Goal: Information Seeking & Learning: Compare options

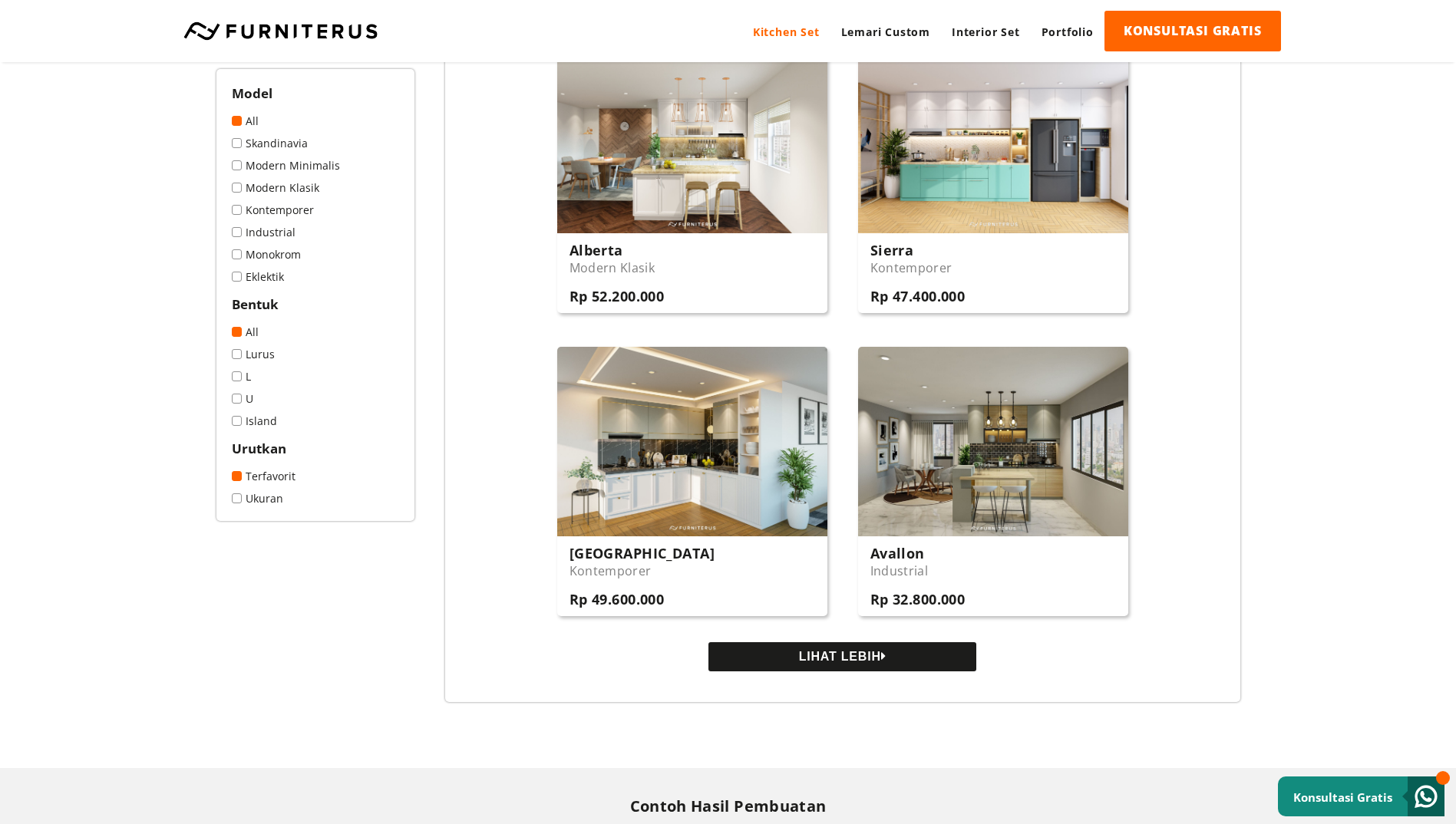
scroll to position [1458, 0]
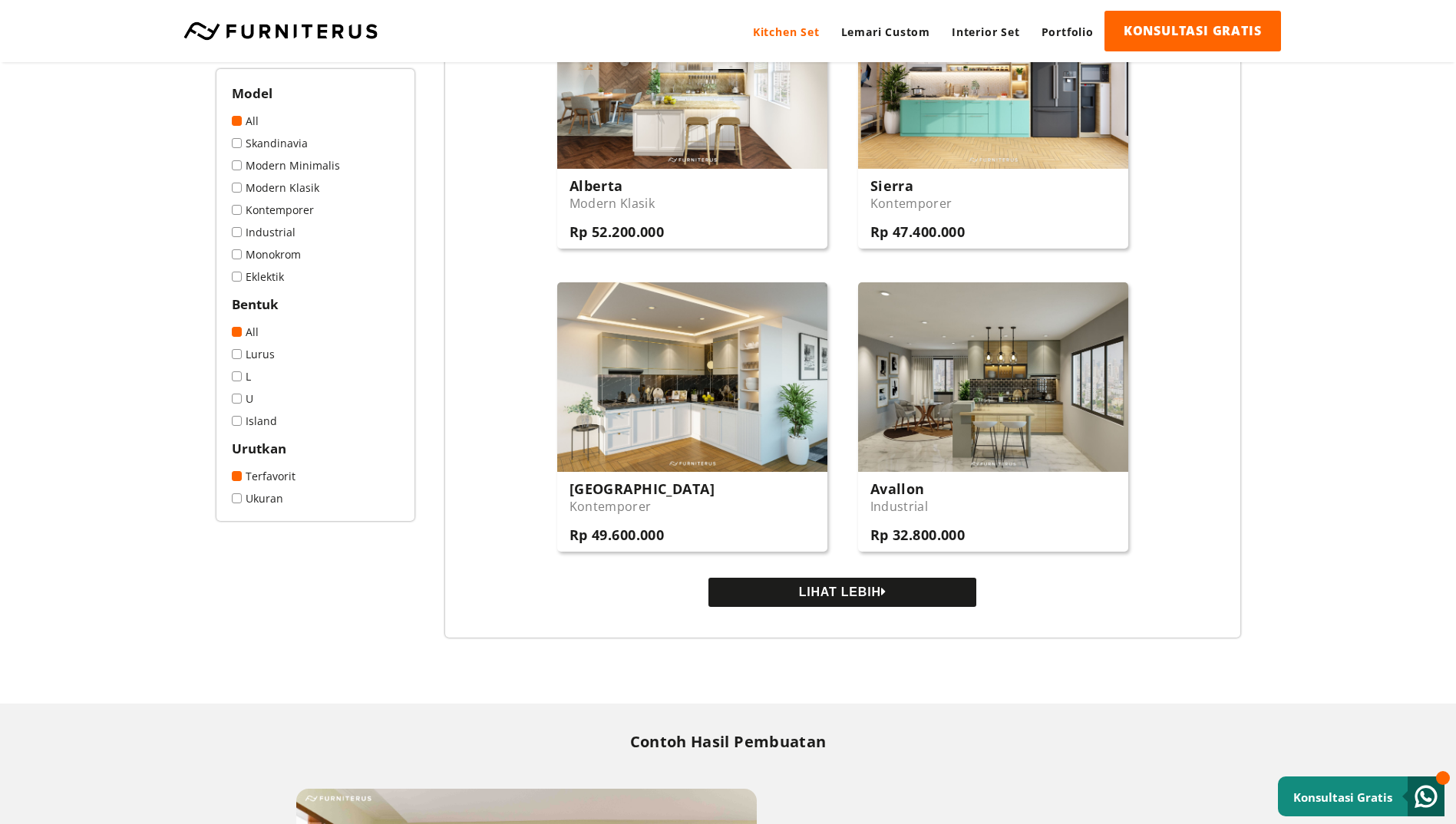
click at [849, 598] on button "LIHAT LEBIH" at bounding box center [842, 592] width 268 height 30
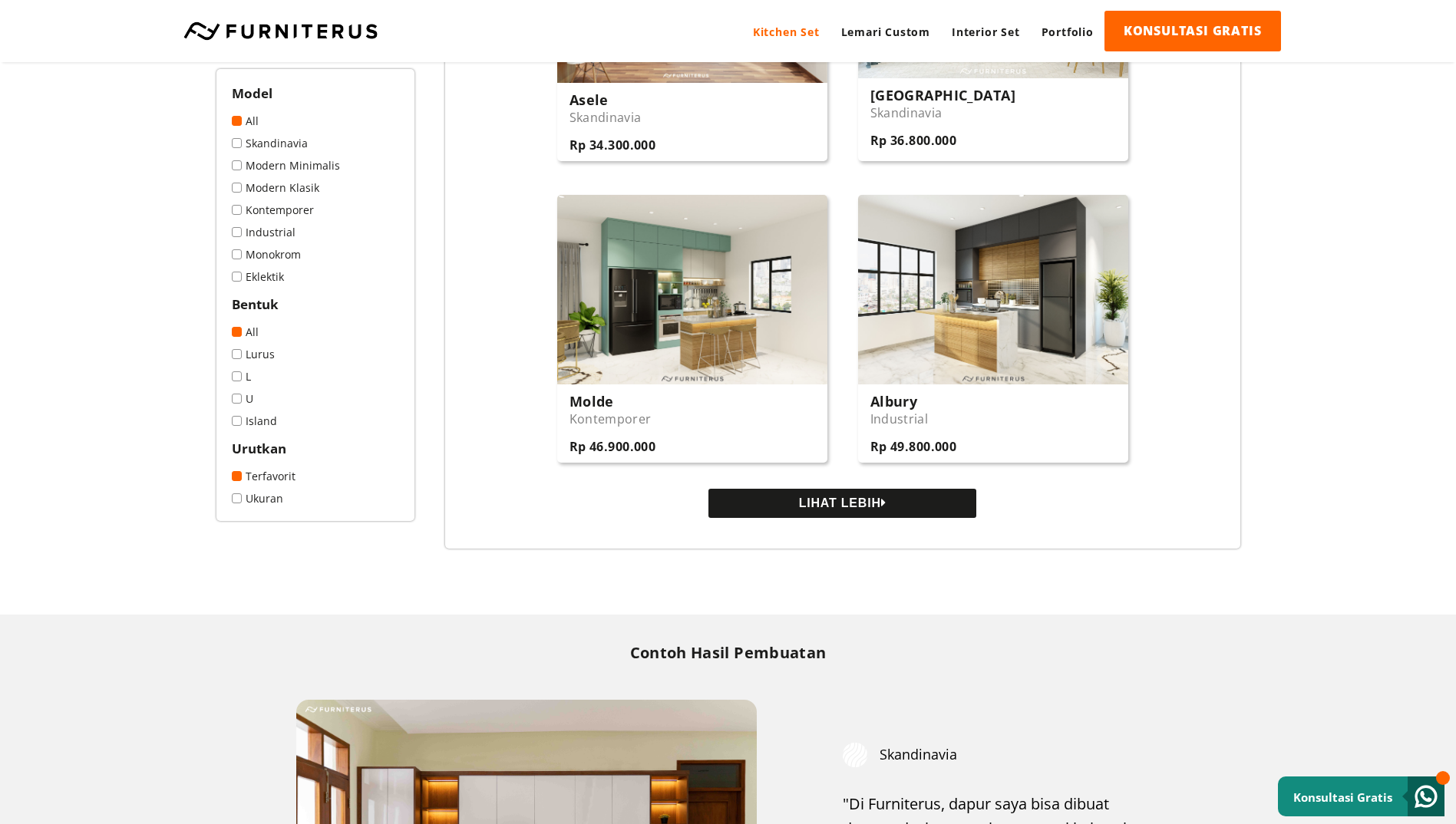
scroll to position [3069, 0]
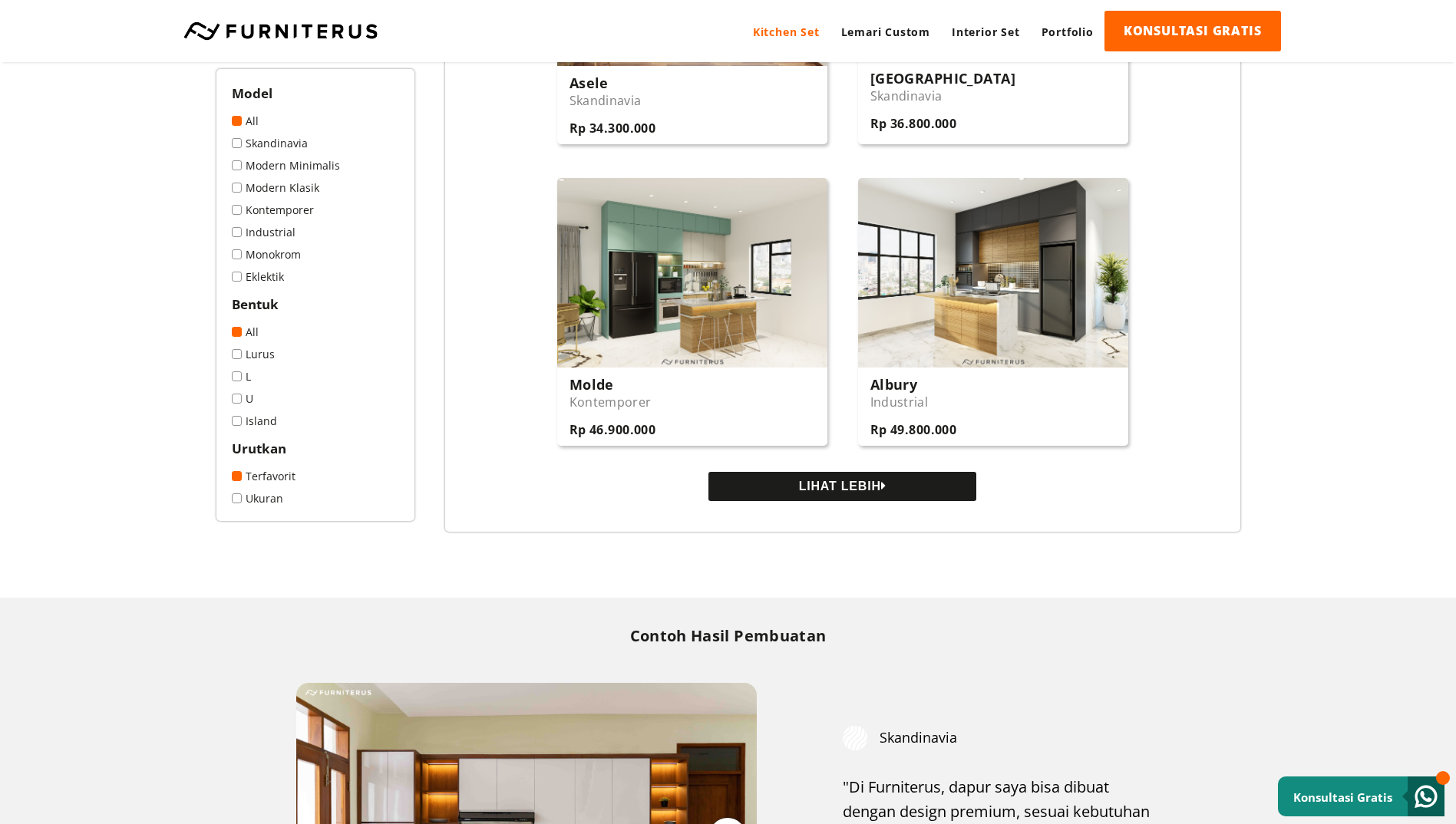
click at [859, 500] on button "LIHAT LEBIH" at bounding box center [842, 486] width 268 height 30
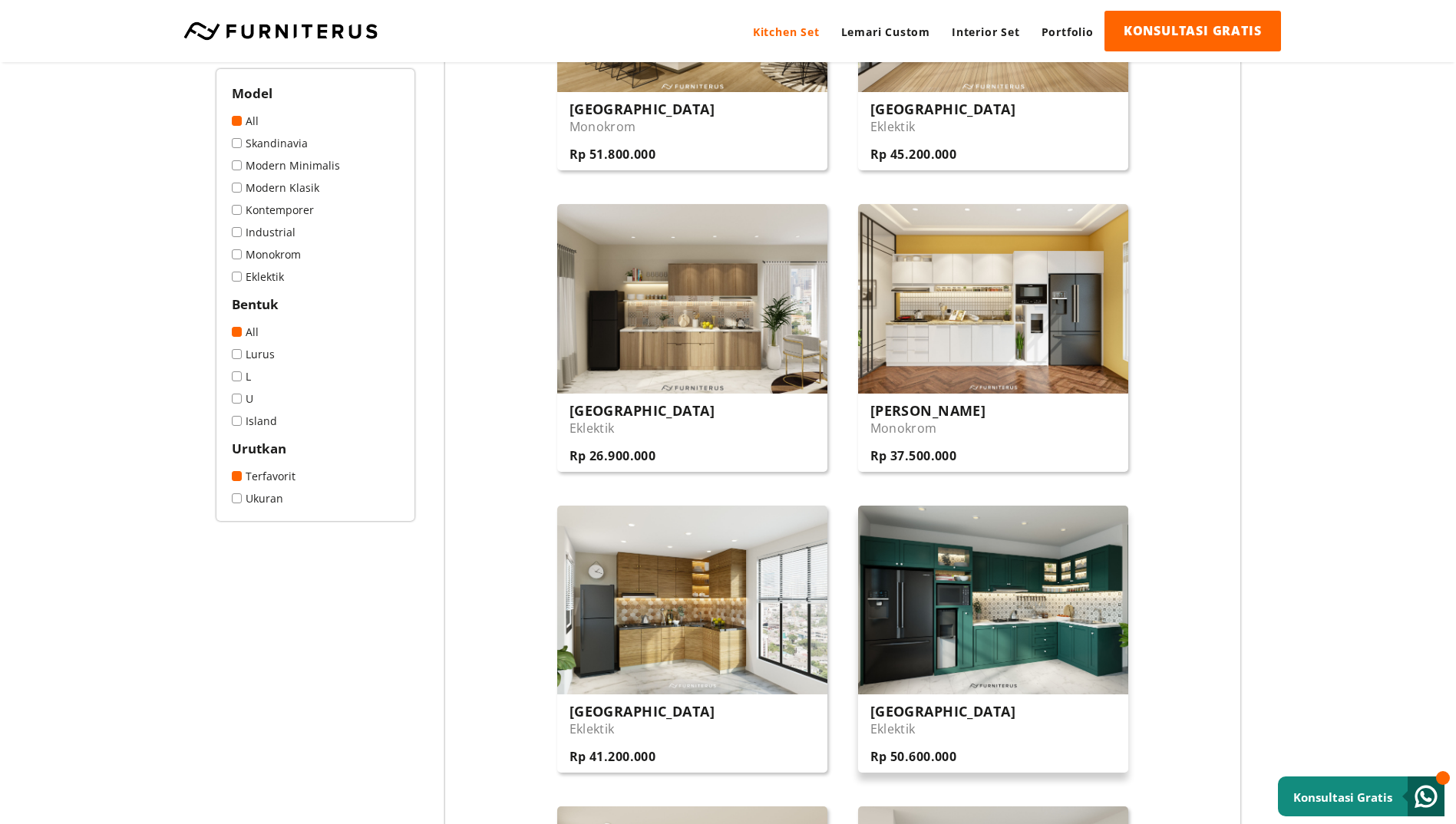
scroll to position [3989, 0]
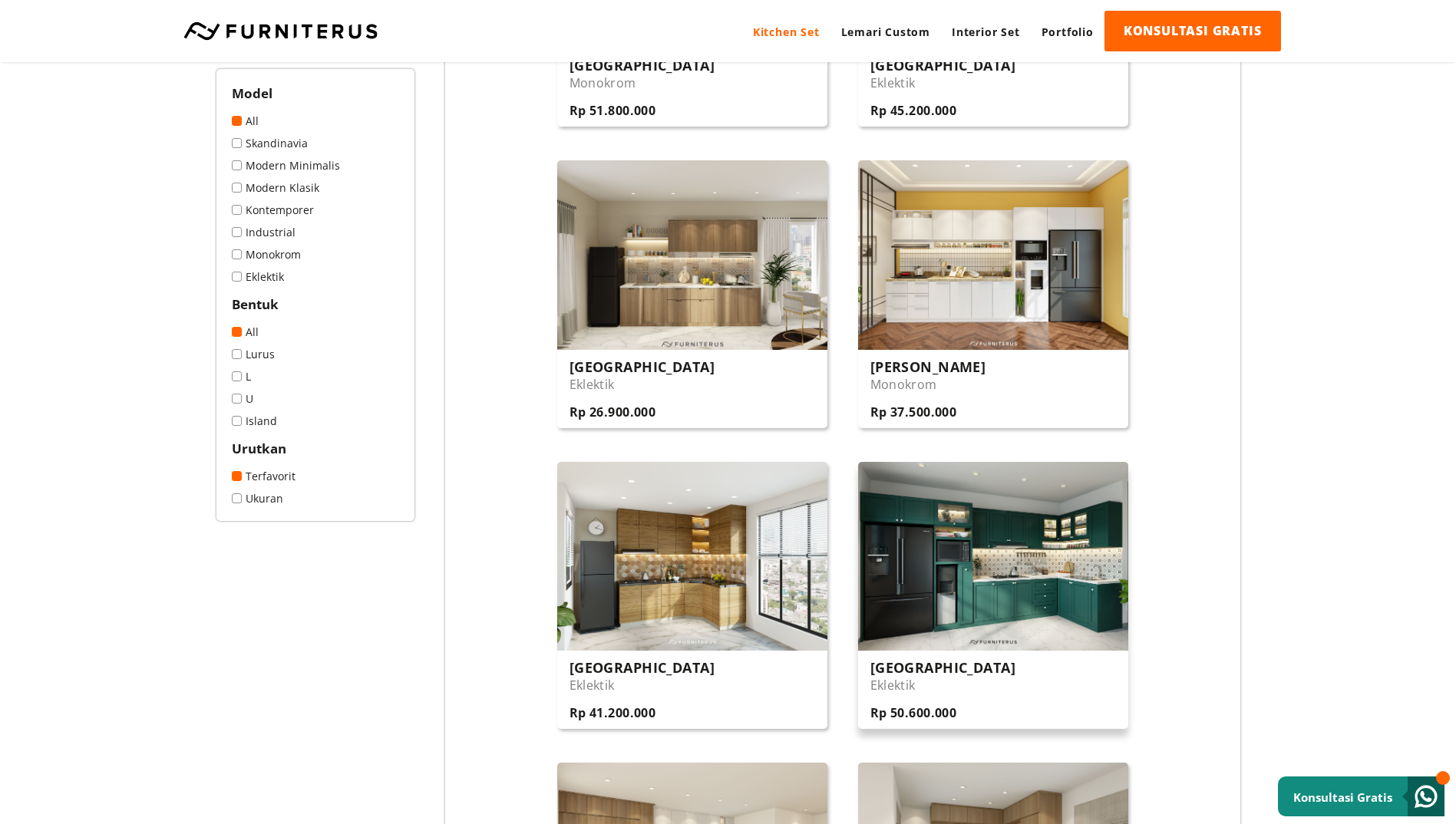
click at [1020, 556] on img at bounding box center [994, 556] width 271 height 189
click at [1020, 282] on img at bounding box center [994, 254] width 271 height 189
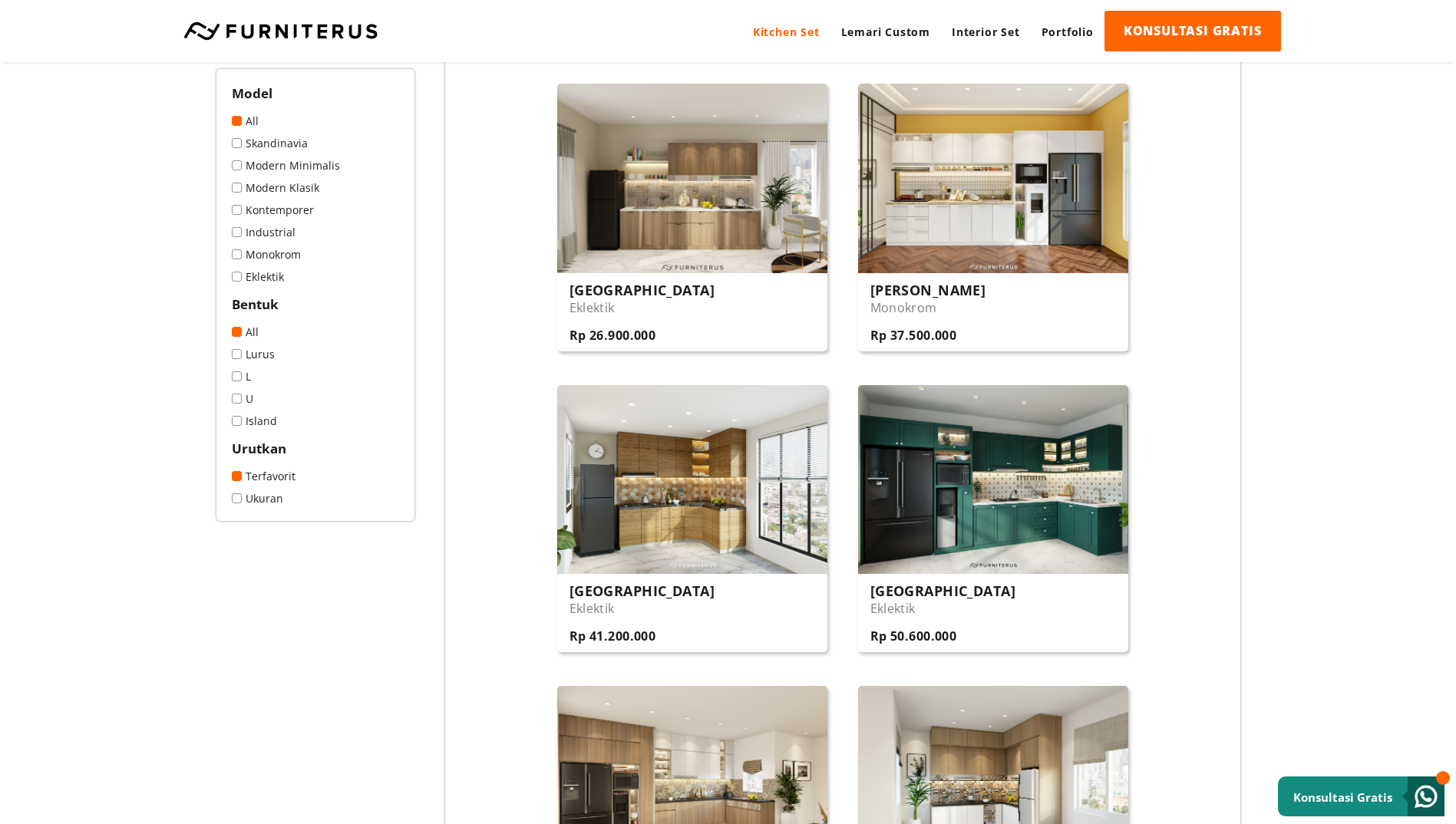
scroll to position [4219, 0]
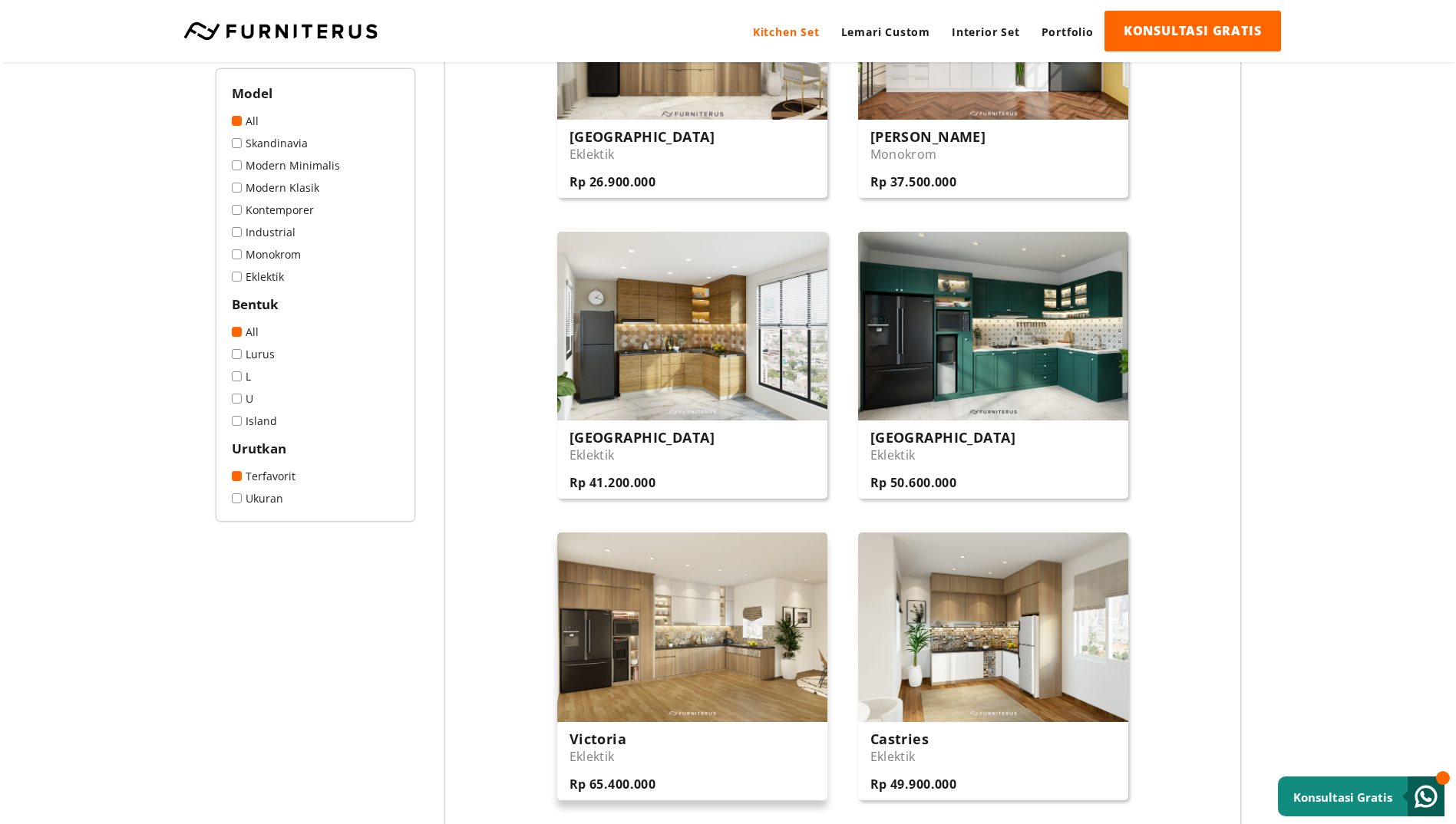
click at [728, 615] on img at bounding box center [693, 626] width 271 height 189
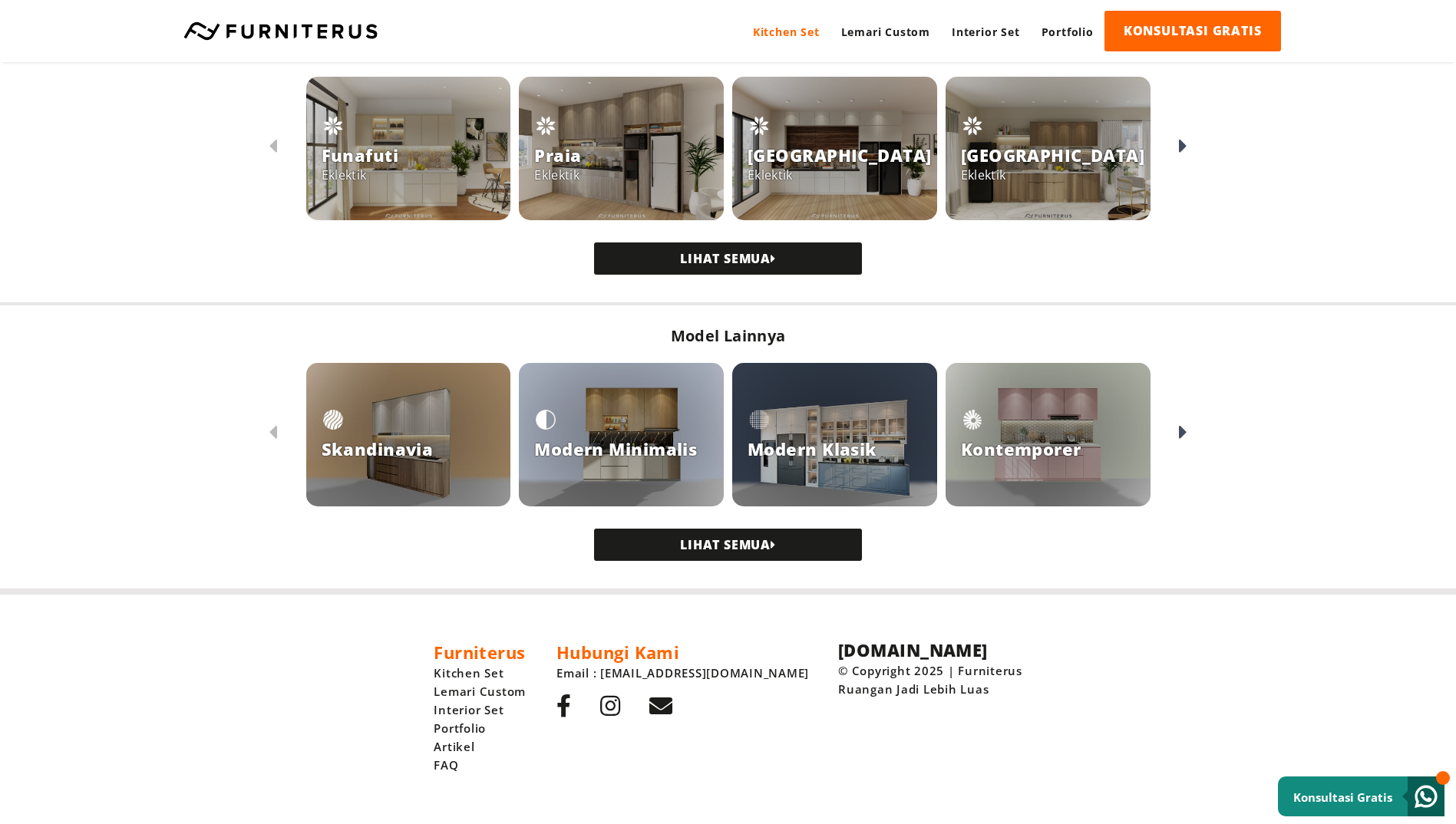
scroll to position [1248, 0]
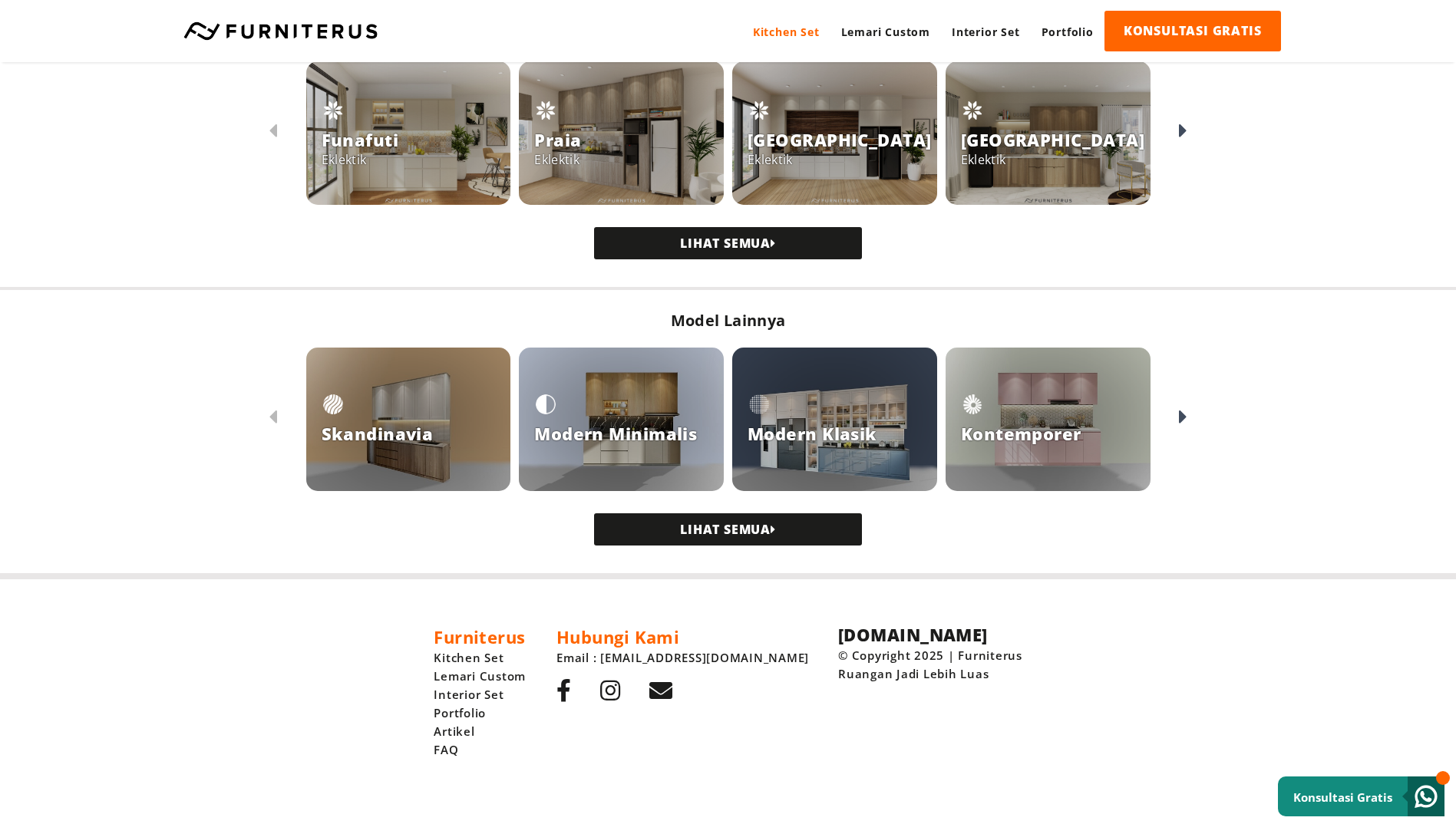
click at [720, 533] on link "LIHAT SEMUA" at bounding box center [728, 529] width 268 height 32
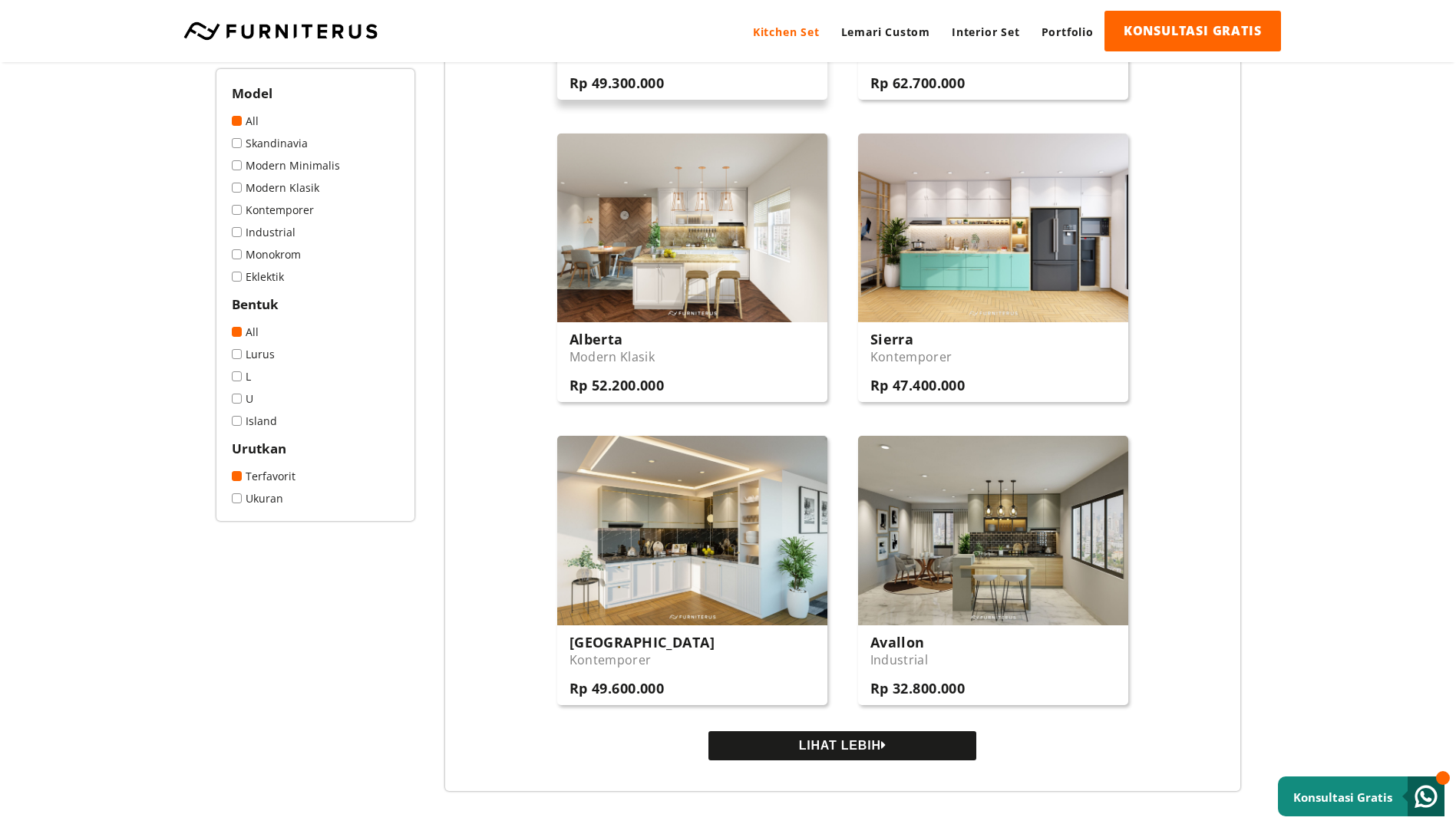
scroll to position [1381, 0]
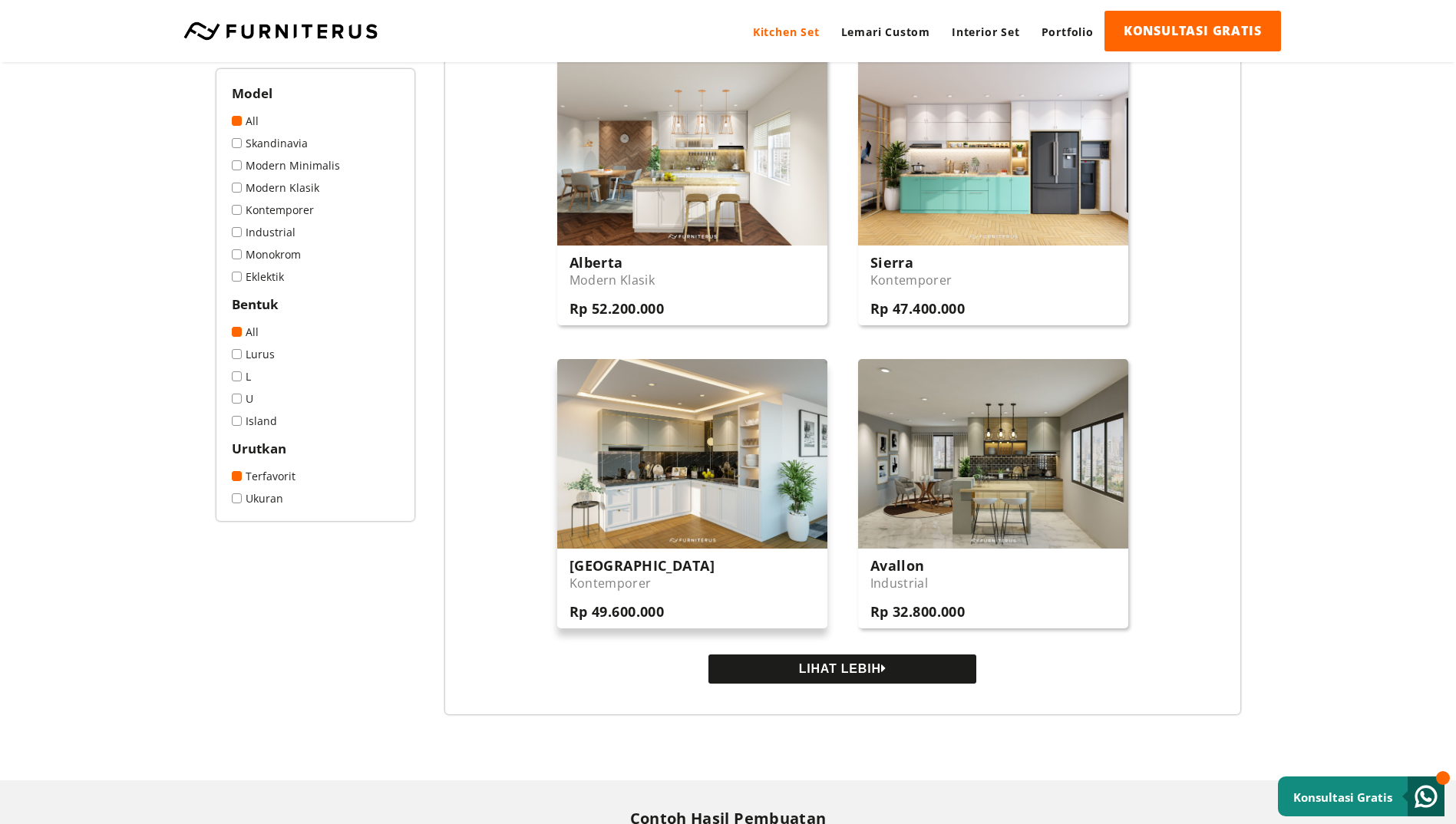
click at [694, 494] on img at bounding box center [693, 453] width 271 height 189
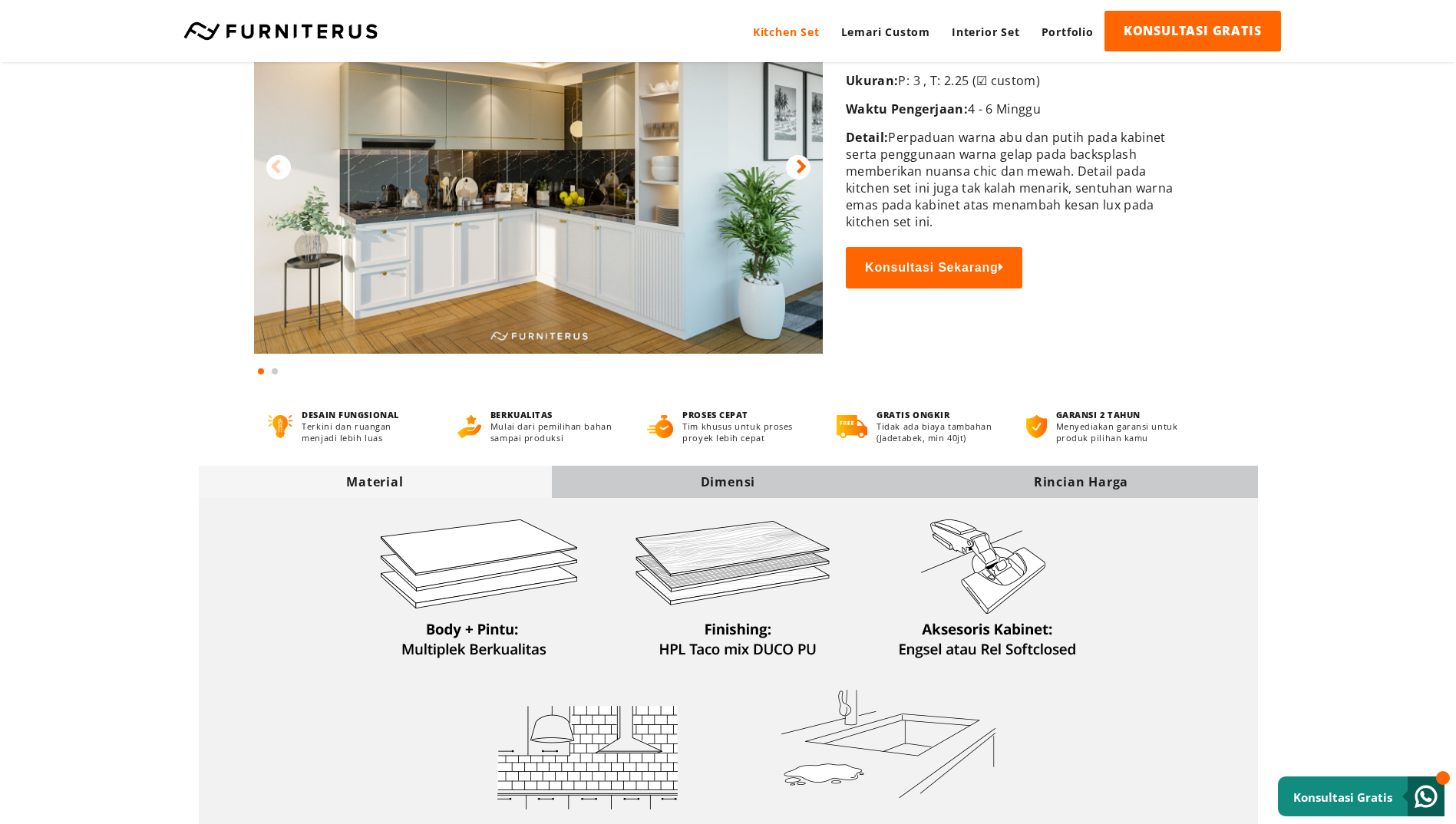
scroll to position [230, 0]
